Goal: Transaction & Acquisition: Purchase product/service

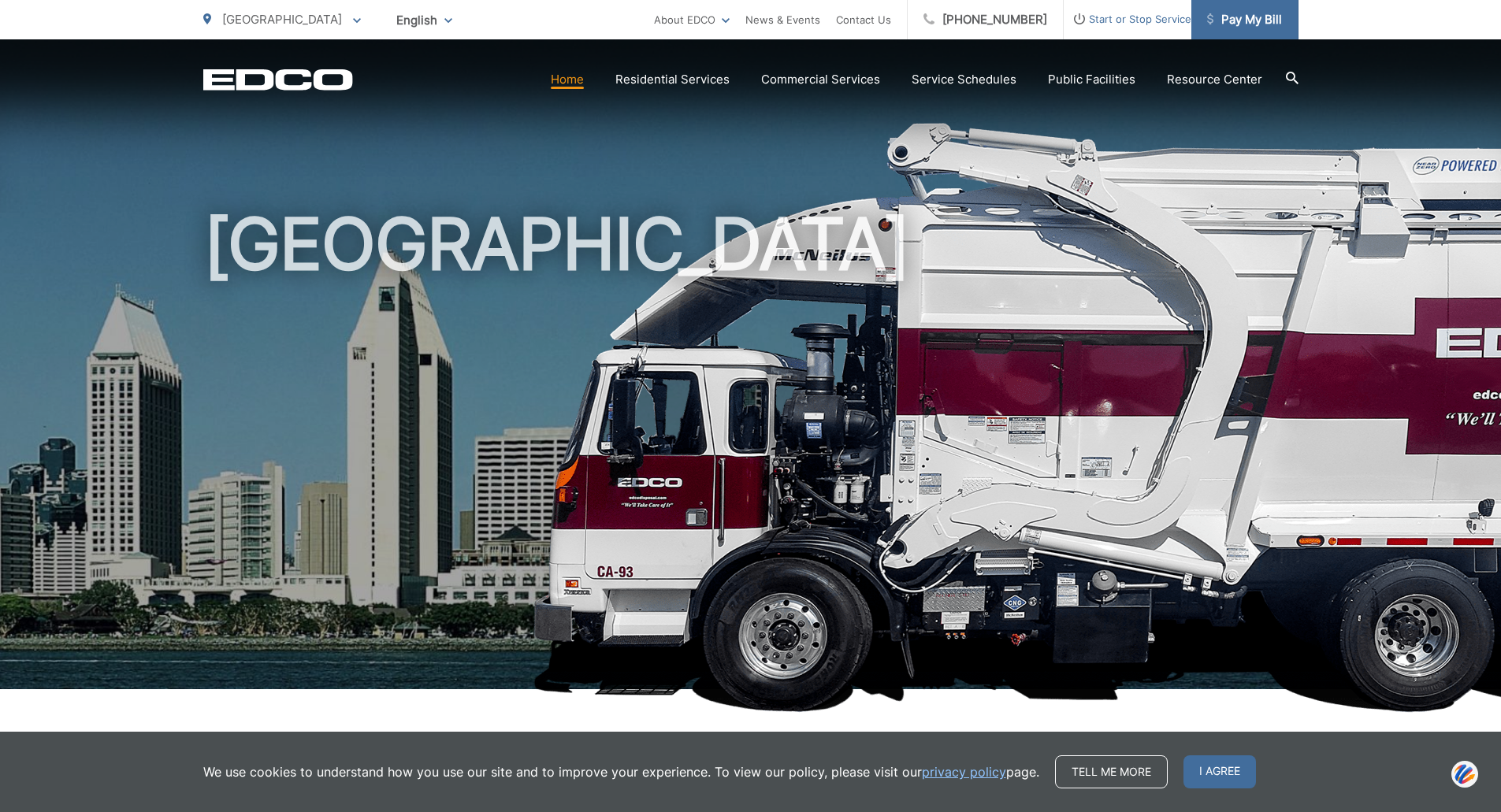
click at [1246, 17] on span "Pay My Bill" at bounding box center [1245, 19] width 75 height 19
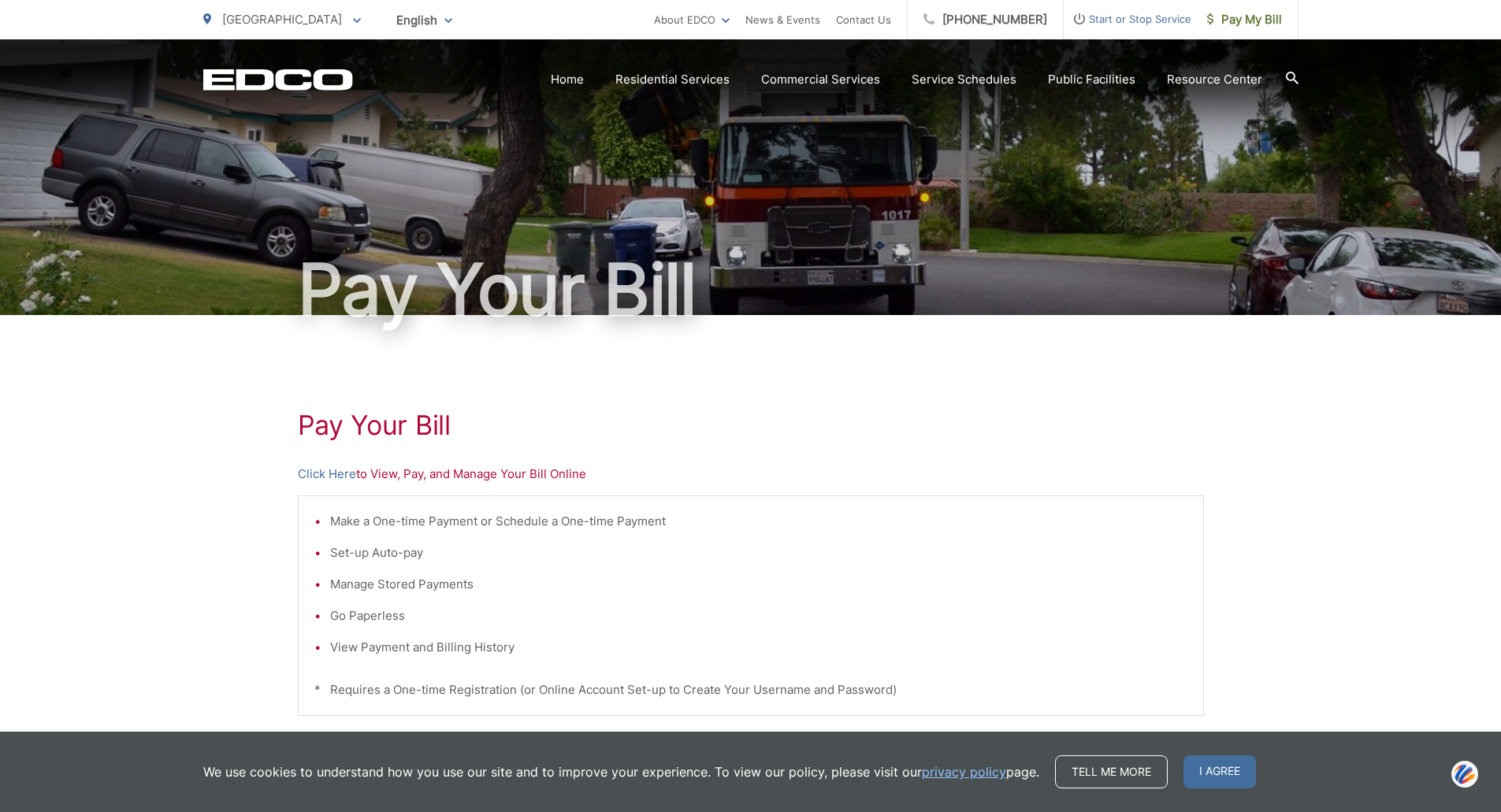
click at [360, 651] on li "View Payment and Billing History" at bounding box center [759, 648] width 857 height 19
click at [420, 475] on p "Click Here to View, Pay, and Manage Your Bill Online" at bounding box center [751, 474] width 907 height 19
click at [477, 482] on p "Click Here to View, Pay, and Manage Your Bill Online" at bounding box center [751, 474] width 907 height 19
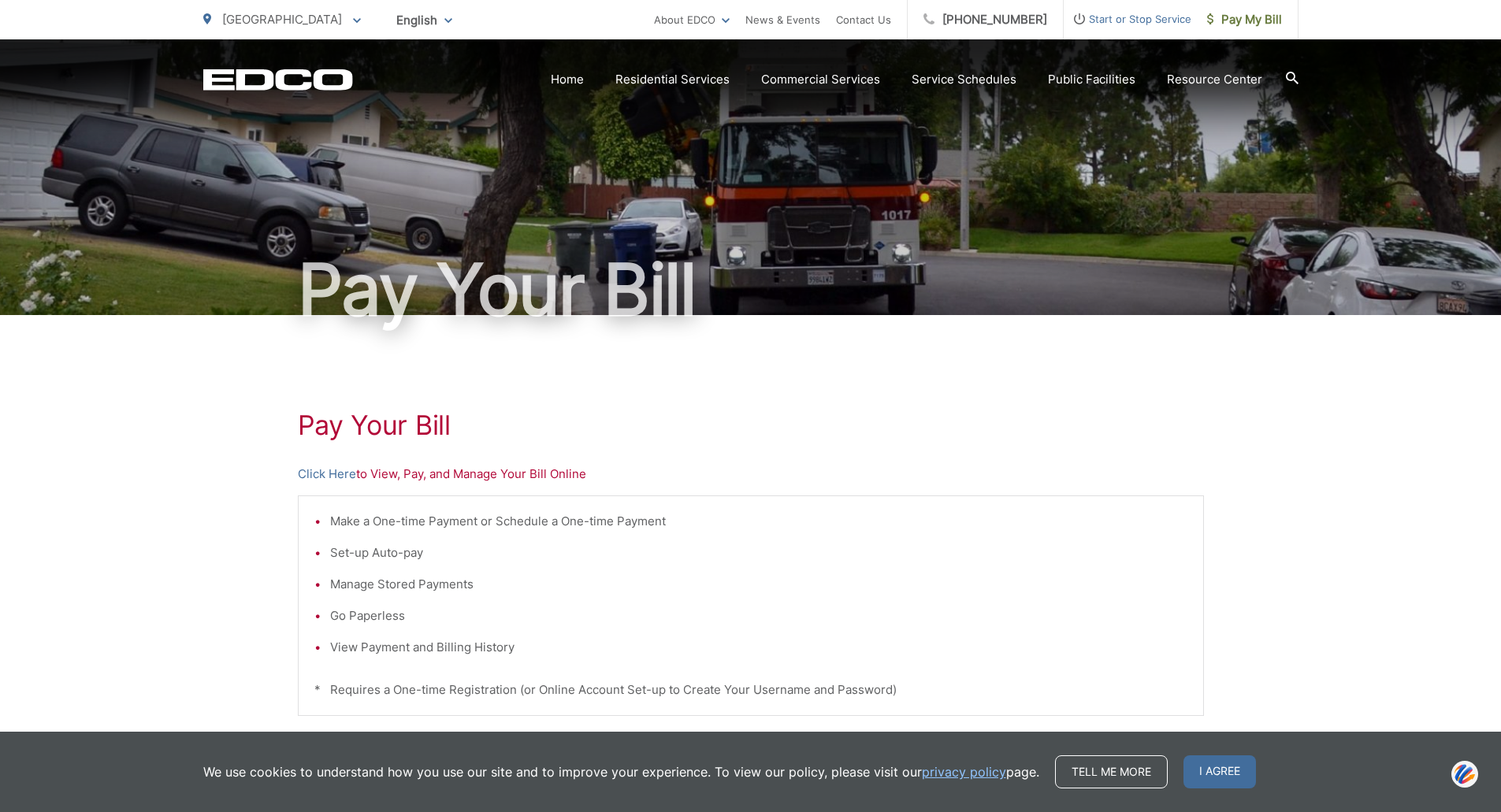
click at [1025, 428] on h1 "Pay Your Bill" at bounding box center [751, 426] width 907 height 32
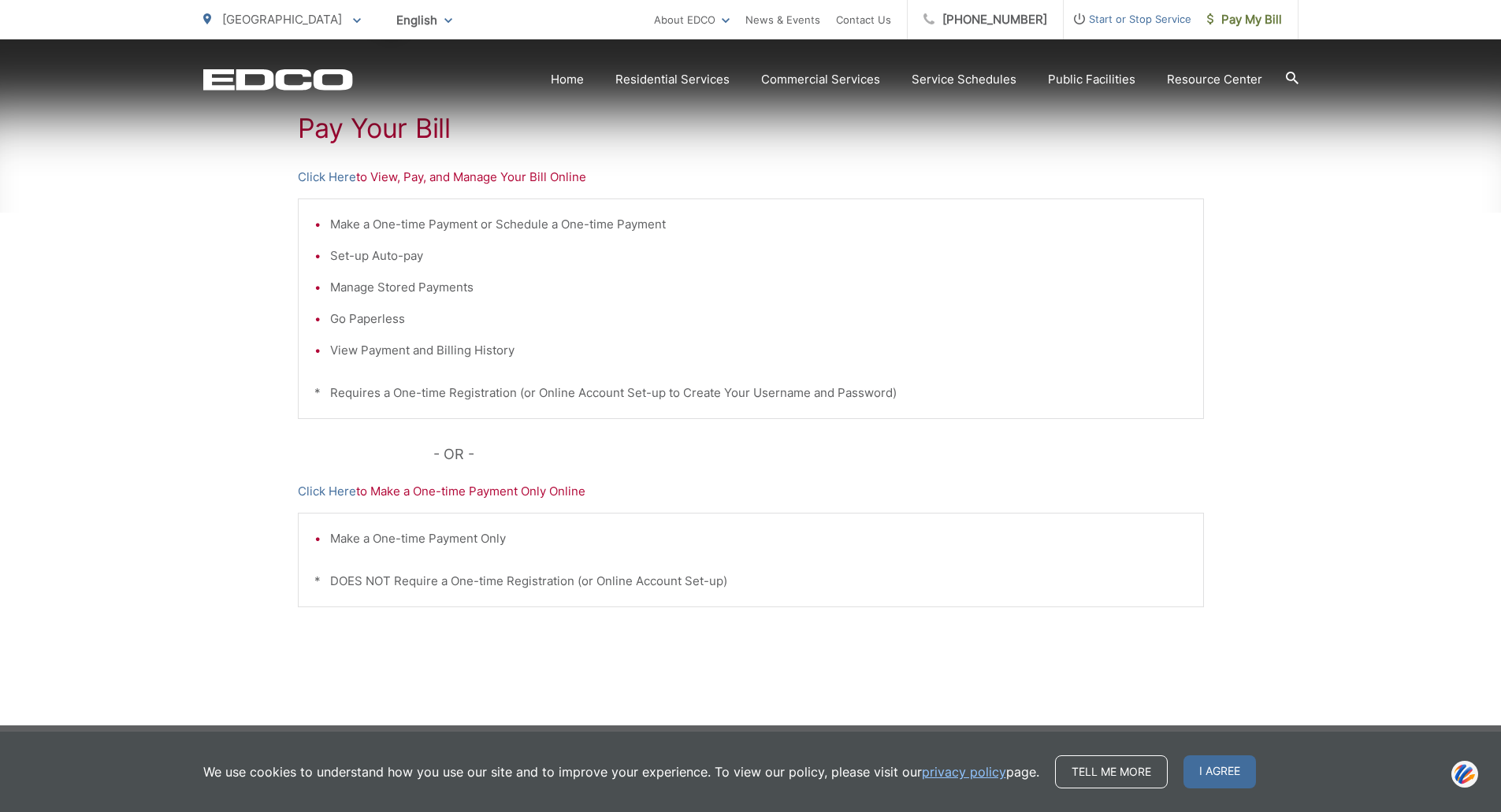
scroll to position [308, 0]
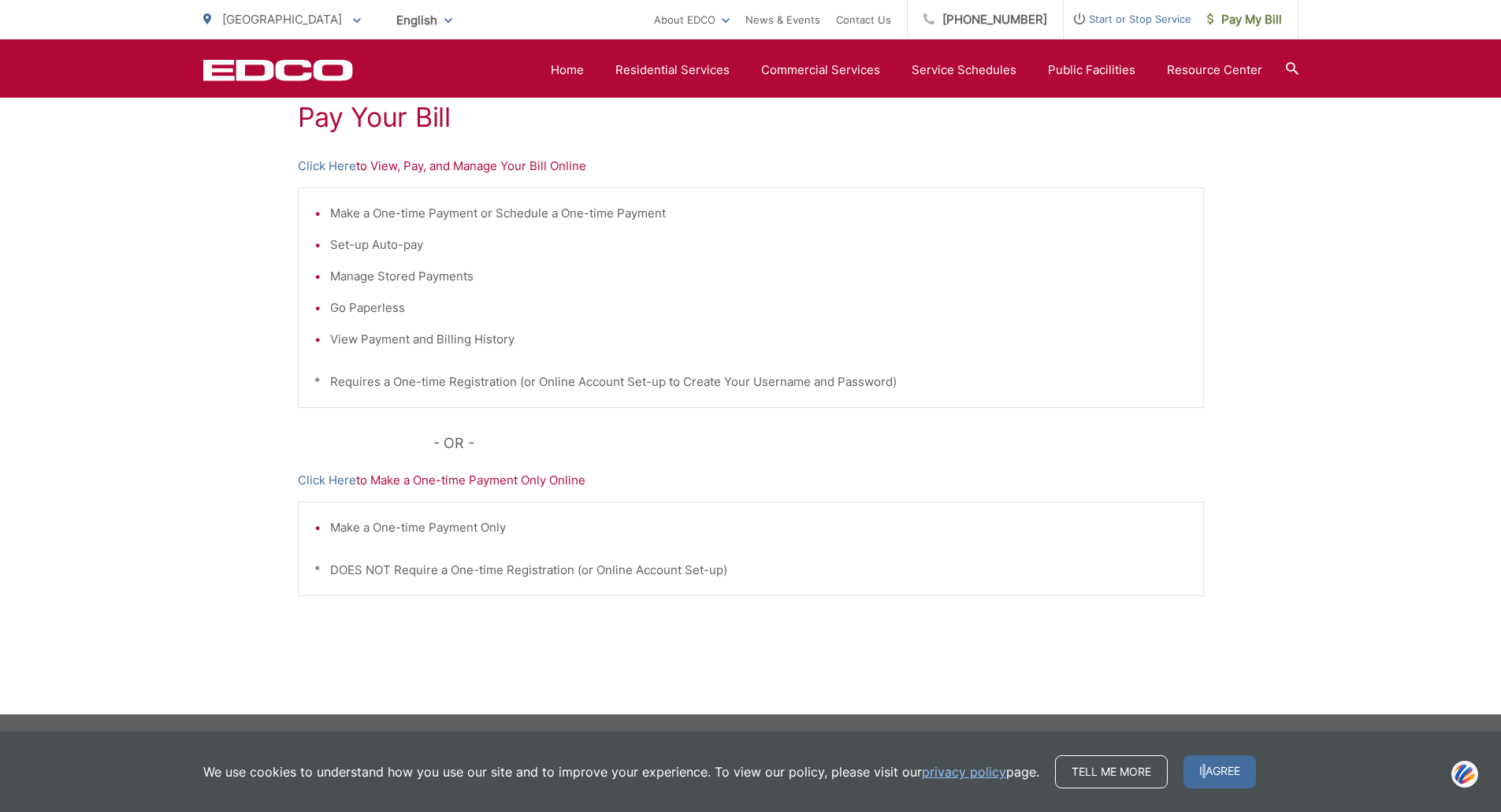
drag, startPoint x: 1204, startPoint y: 770, endPoint x: 1190, endPoint y: 765, distance: 14.9
click at [1190, 765] on span "I agree" at bounding box center [1220, 772] width 73 height 33
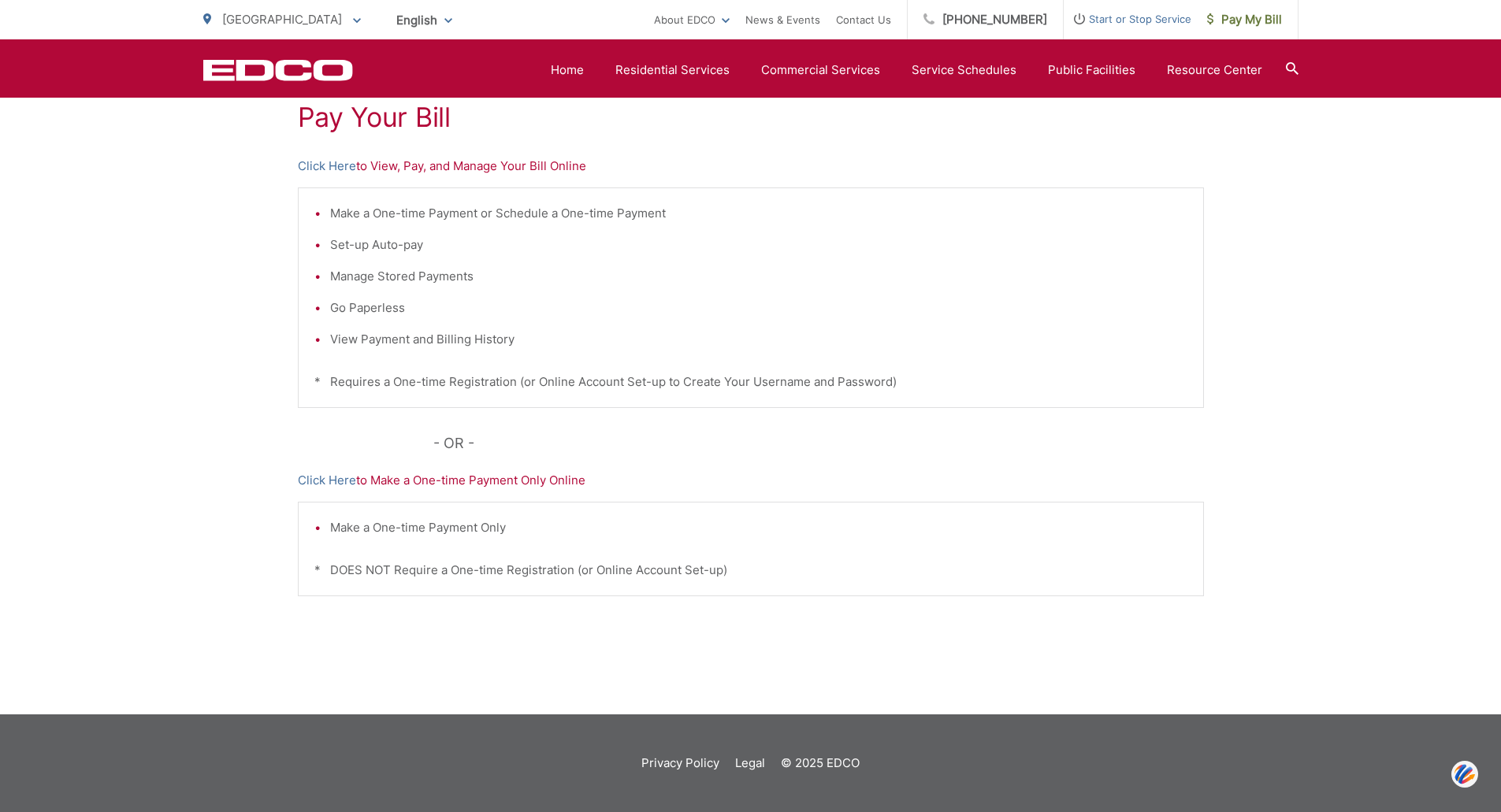
scroll to position [0, 0]
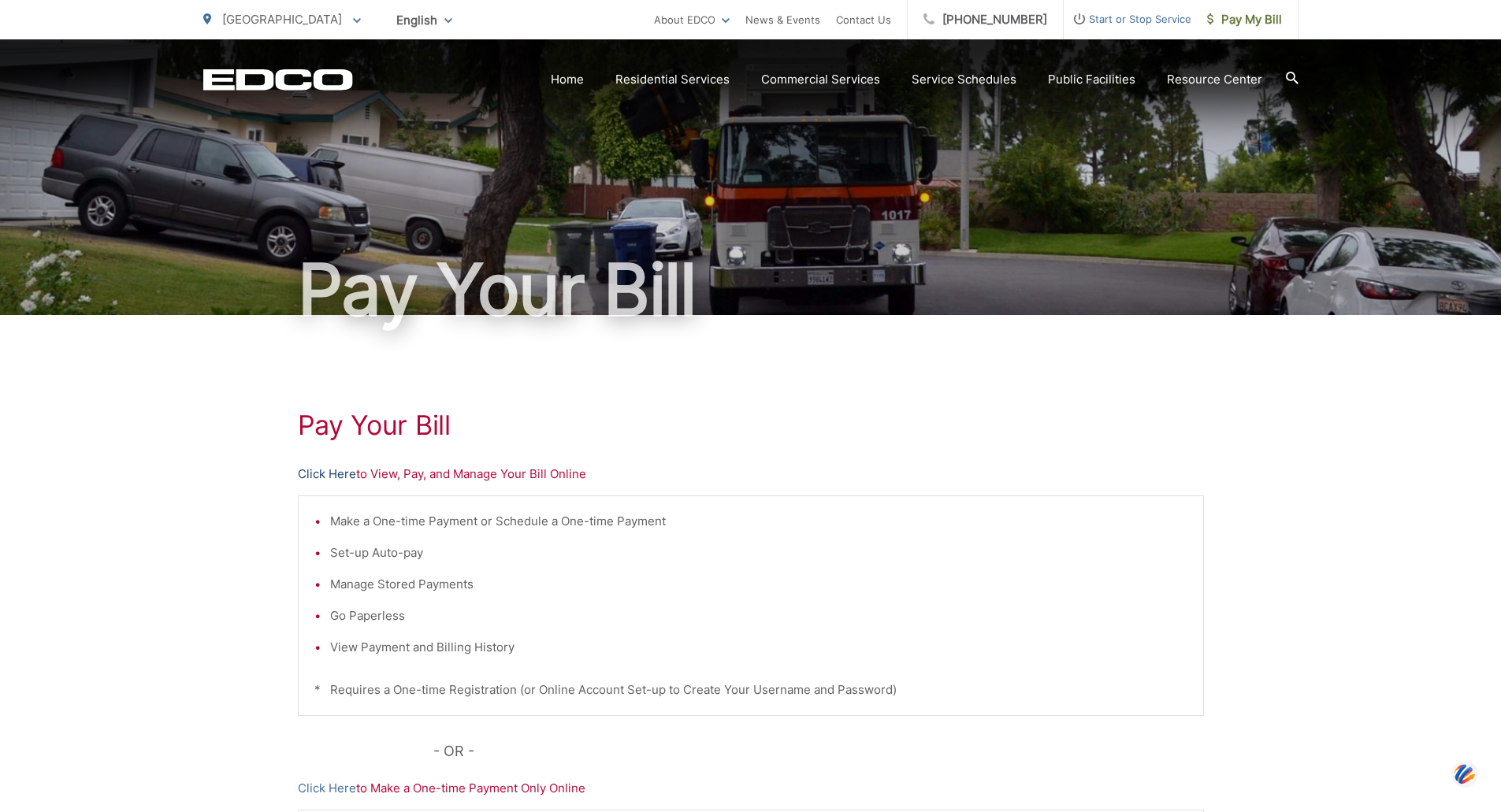
click at [316, 478] on link "Click Here" at bounding box center [327, 474] width 58 height 19
